Goal: Task Accomplishment & Management: Complete application form

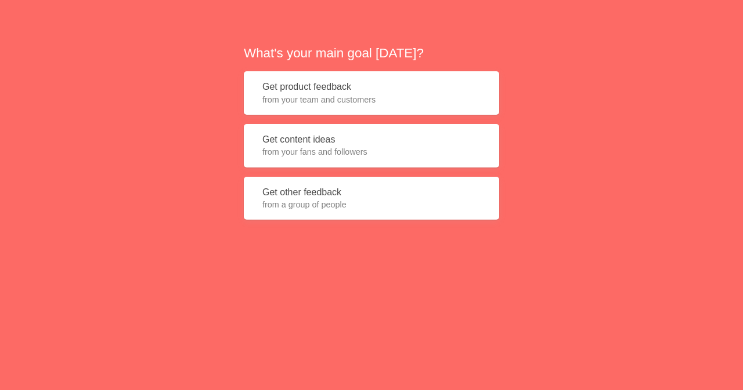
click at [375, 94] on span "from your team and customers" at bounding box center [371, 100] width 218 height 12
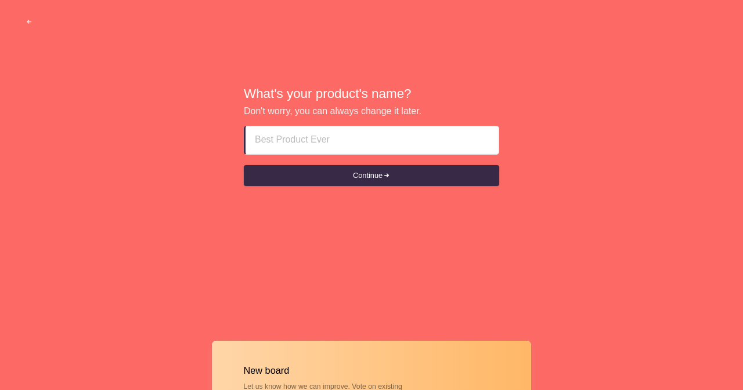
click at [362, 143] on input at bounding box center [372, 140] width 234 height 28
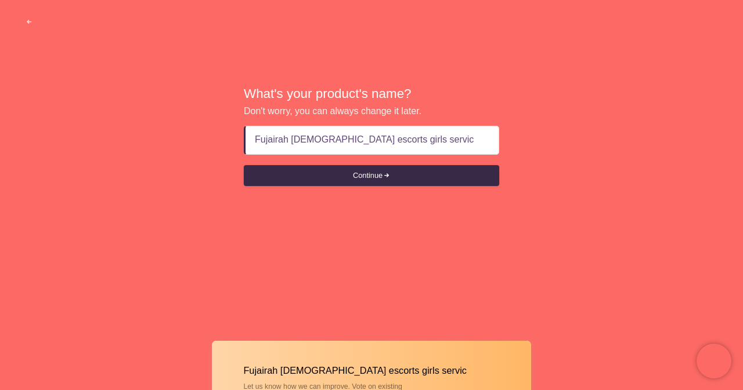
type input "Fujairah [DEMOGRAPHIC_DATA] escorts girls service"
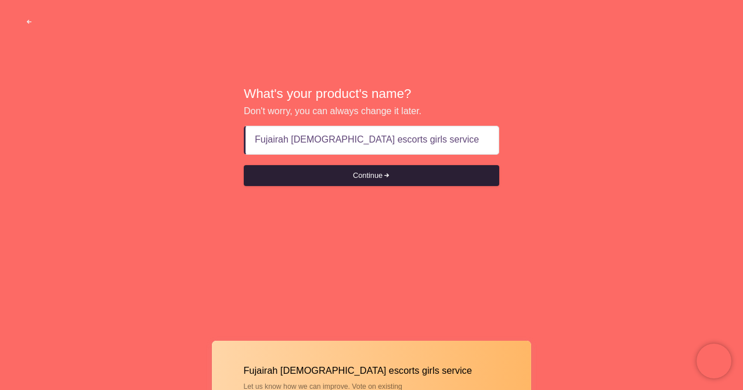
click at [375, 176] on button "Continue" at bounding box center [371, 175] width 255 height 21
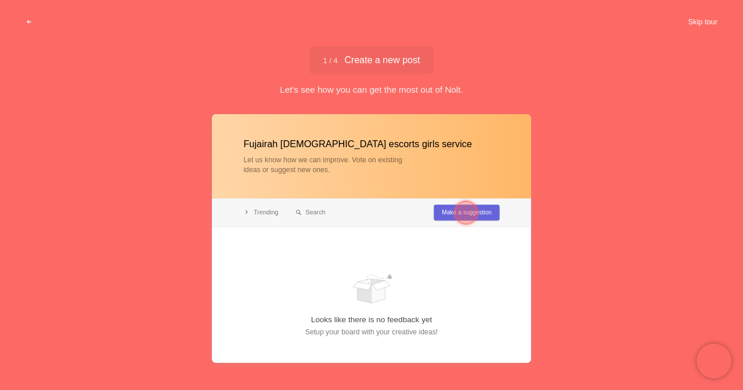
click at [693, 20] on button "Skip tour" at bounding box center [702, 22] width 57 height 21
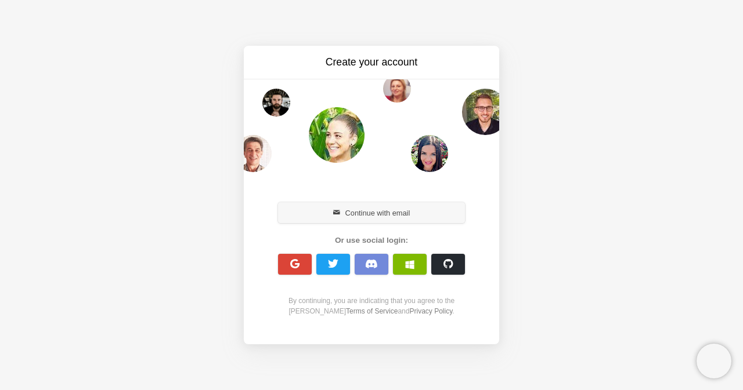
click at [381, 208] on button "Continue with email" at bounding box center [371, 212] width 187 height 21
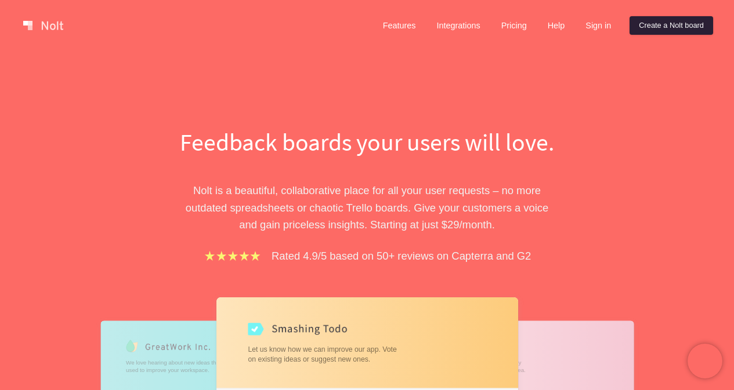
click at [678, 20] on link "Create a Nolt board" at bounding box center [672, 25] width 84 height 19
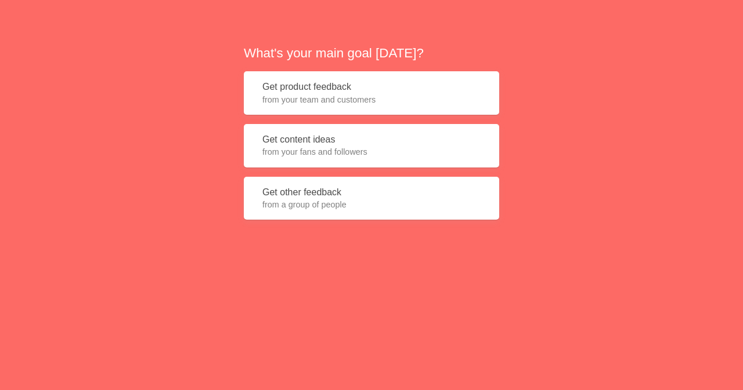
click at [330, 98] on span "from your team and customers" at bounding box center [371, 100] width 218 height 12
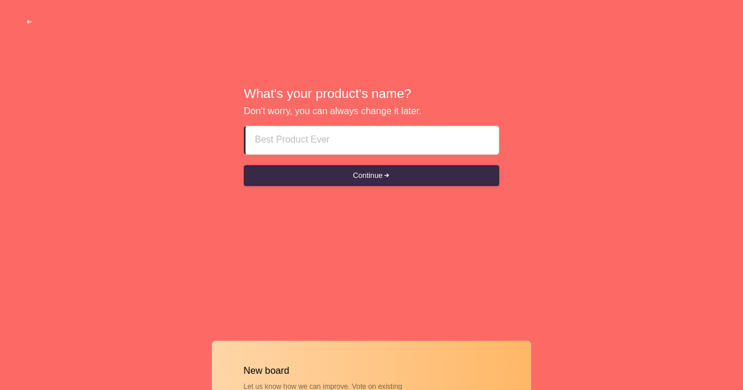
click at [339, 131] on input at bounding box center [372, 140] width 234 height 28
type input "f"
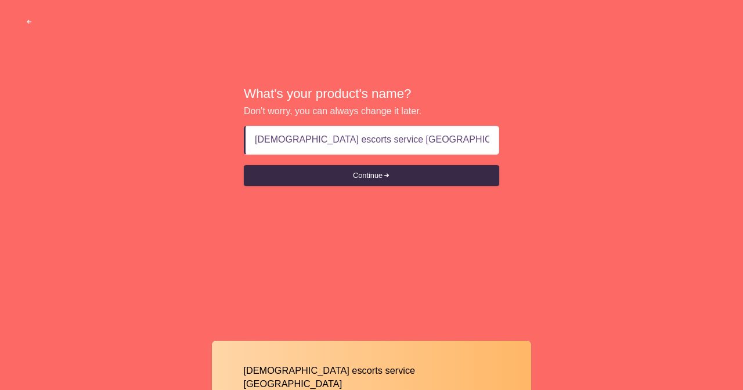
type input "[DEMOGRAPHIC_DATA] escorts service [GEOGRAPHIC_DATA]"
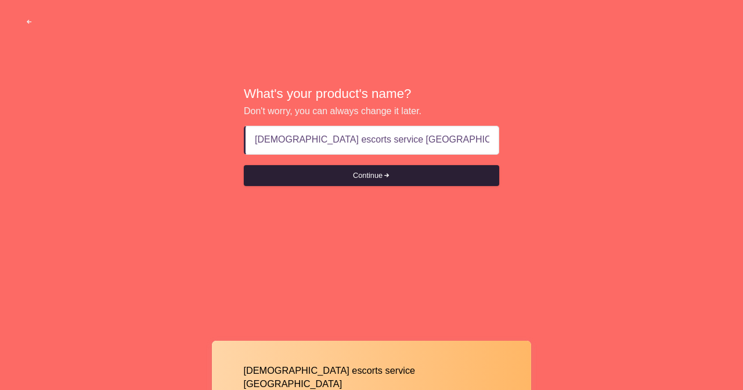
click at [369, 171] on button "Continue" at bounding box center [371, 175] width 255 height 21
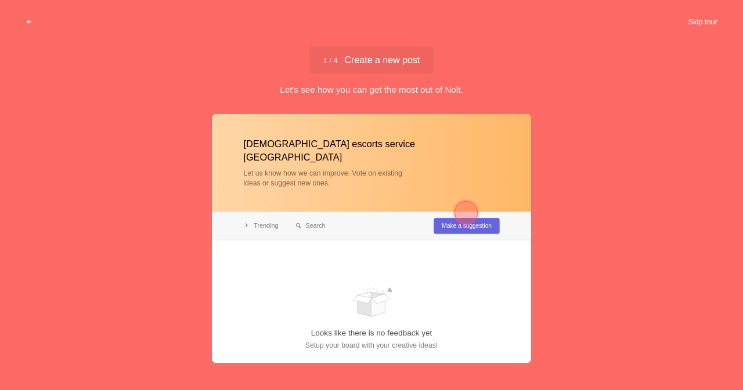
click at [704, 17] on button "Skip tour" at bounding box center [702, 22] width 57 height 21
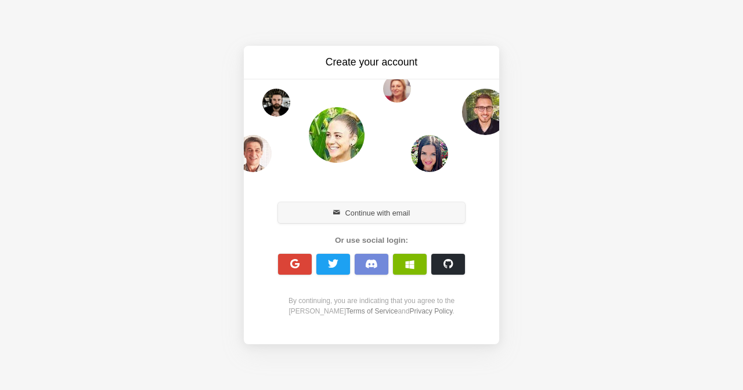
click at [367, 209] on button "Continue with email" at bounding box center [371, 212] width 187 height 21
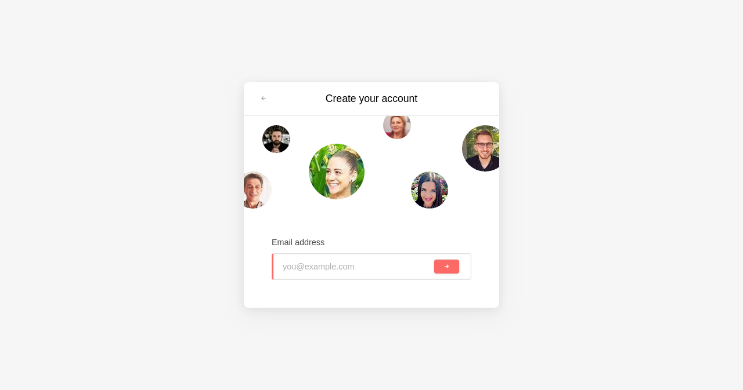
paste input "[EMAIL_ADDRESS][DOMAIN_NAME]"
type input "[EMAIL_ADDRESS][DOMAIN_NAME]"
click at [446, 270] on span "submit" at bounding box center [446, 267] width 6 height 6
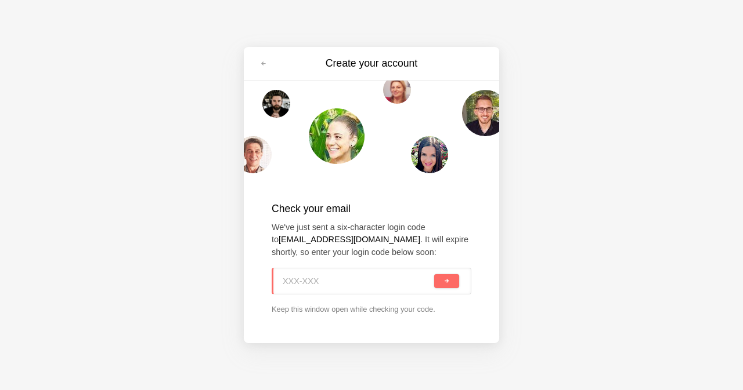
paste input "8FZ-YAP"
type input "8FZ-YAP"
click at [444, 281] on span "submit" at bounding box center [446, 282] width 6 height 6
